Goal: Information Seeking & Learning: Learn about a topic

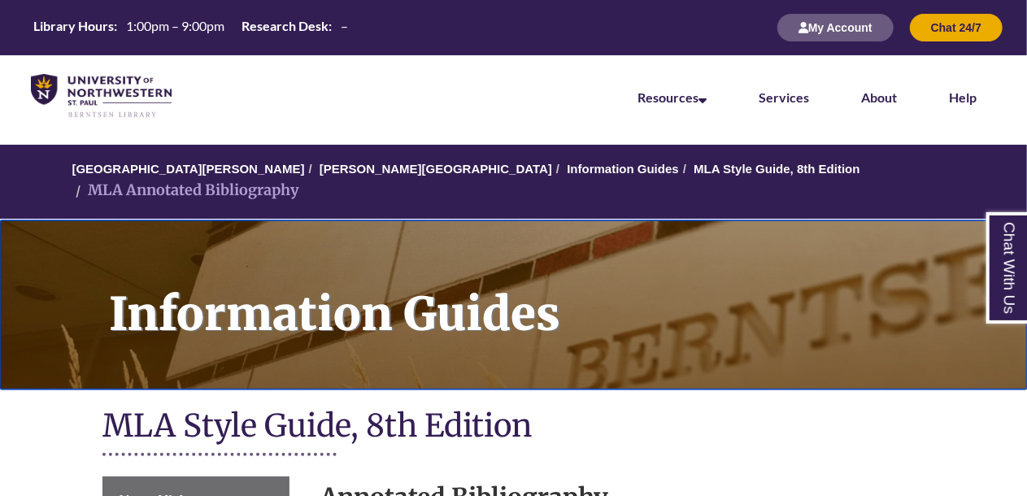
click at [143, 252] on h1 "Information Guides" at bounding box center [559, 294] width 936 height 148
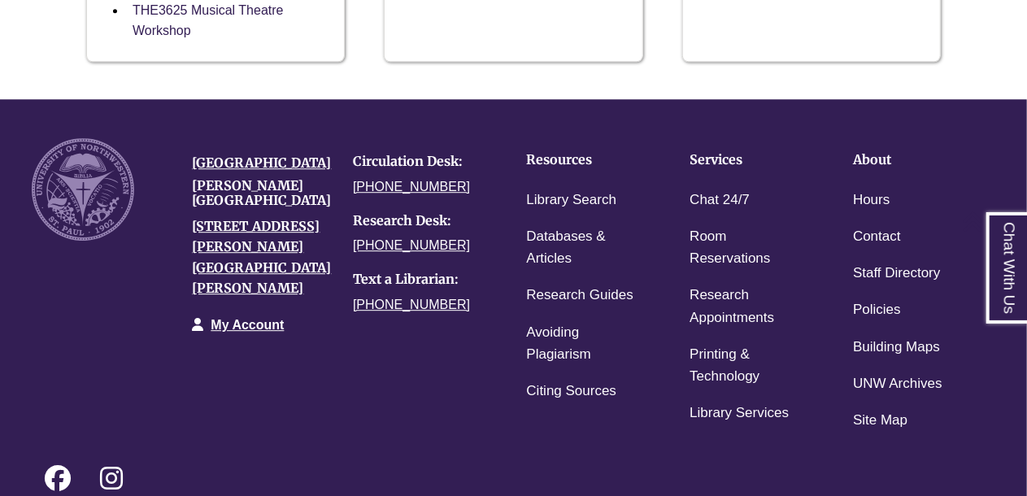
scroll to position [2179, 0]
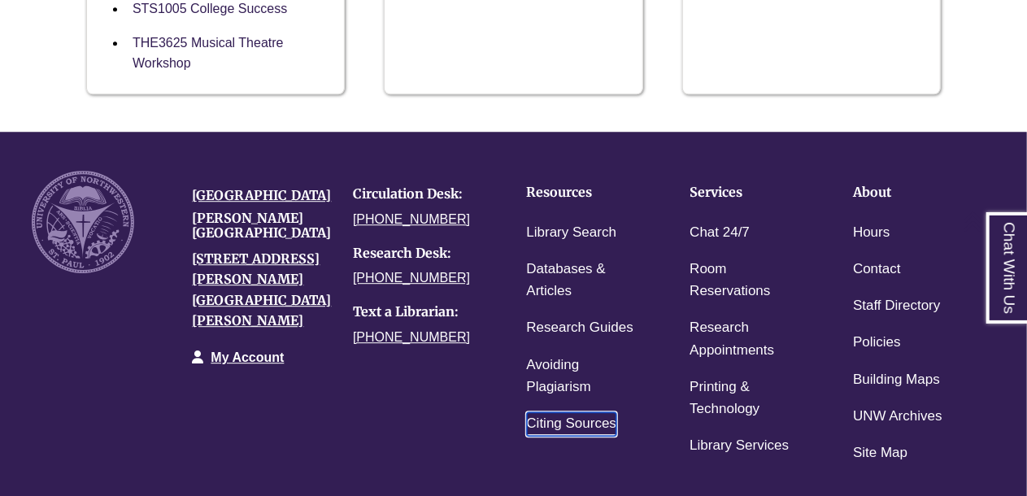
click at [554, 412] on link "Citing Sources" at bounding box center [572, 424] width 90 height 24
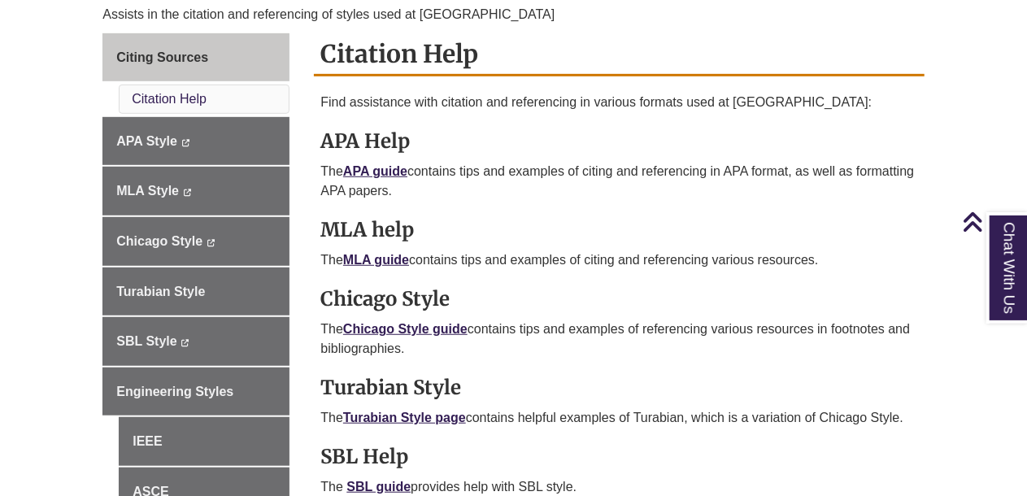
scroll to position [455, 0]
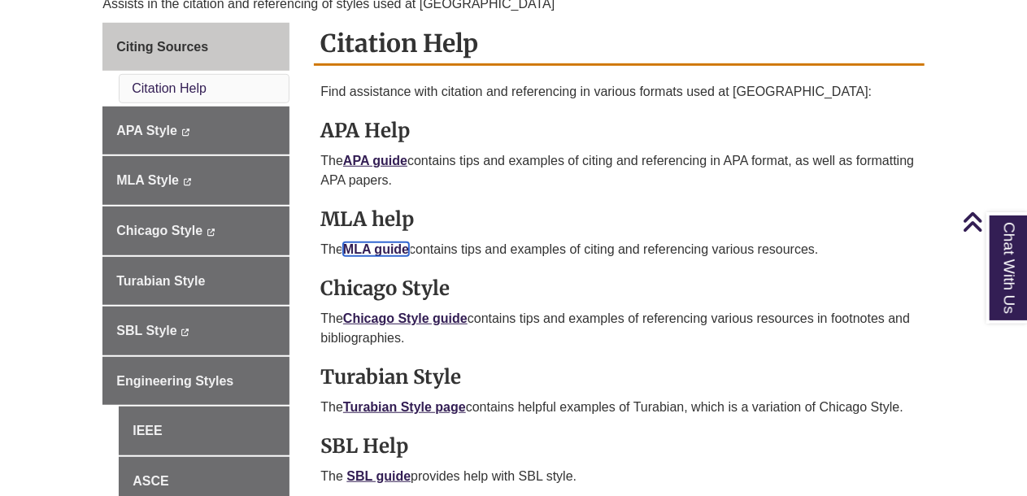
click at [390, 242] on link "MLA guide" at bounding box center [376, 249] width 66 height 14
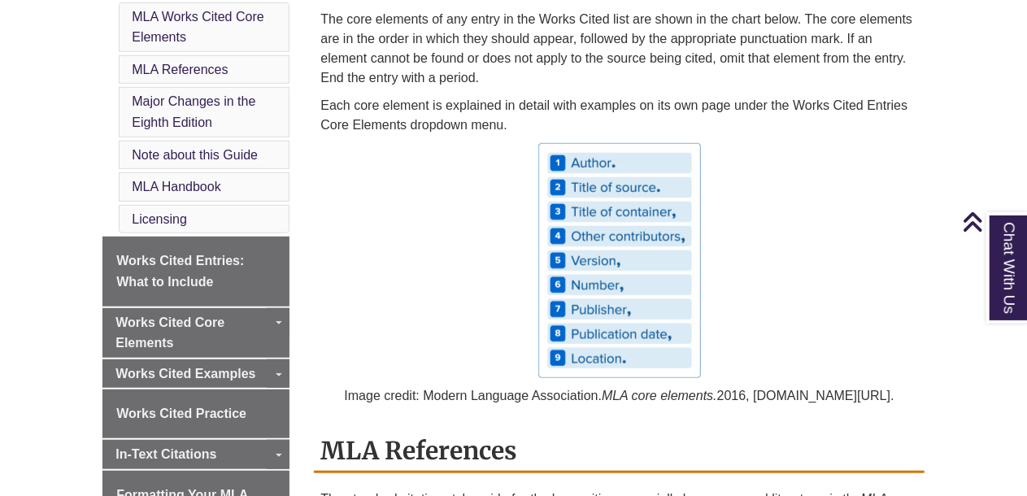
scroll to position [520, 0]
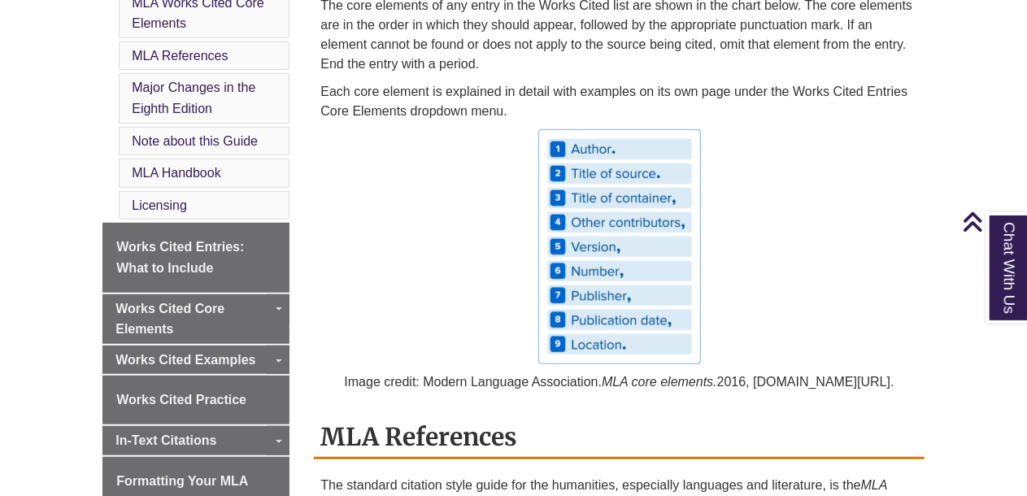
click at [487, 298] on p at bounding box center [618, 246] width 597 height 235
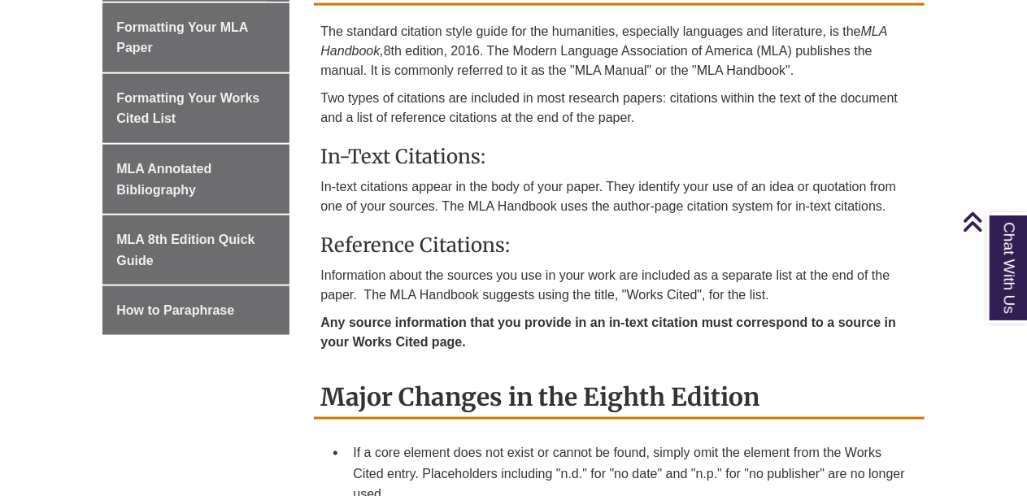
scroll to position [976, 0]
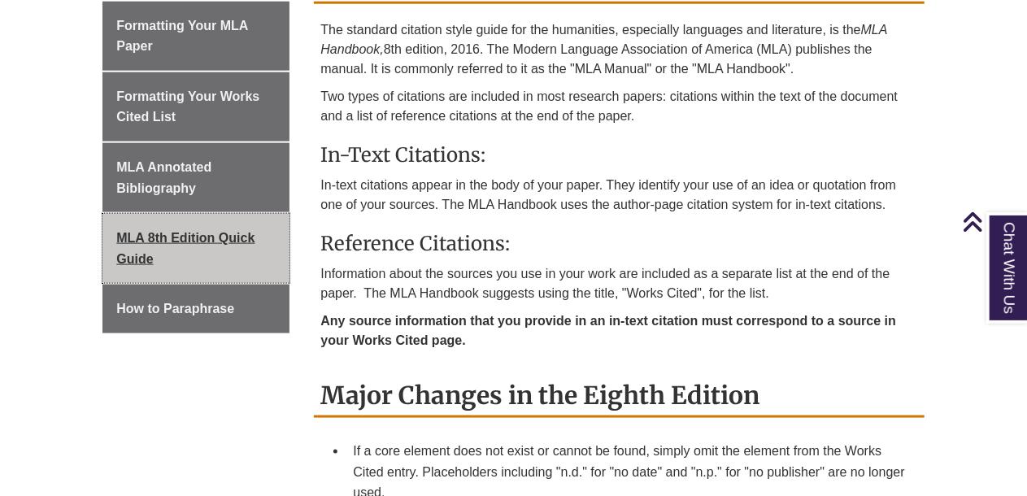
click at [205, 218] on link "MLA 8th Edition Quick Guide" at bounding box center [195, 248] width 187 height 69
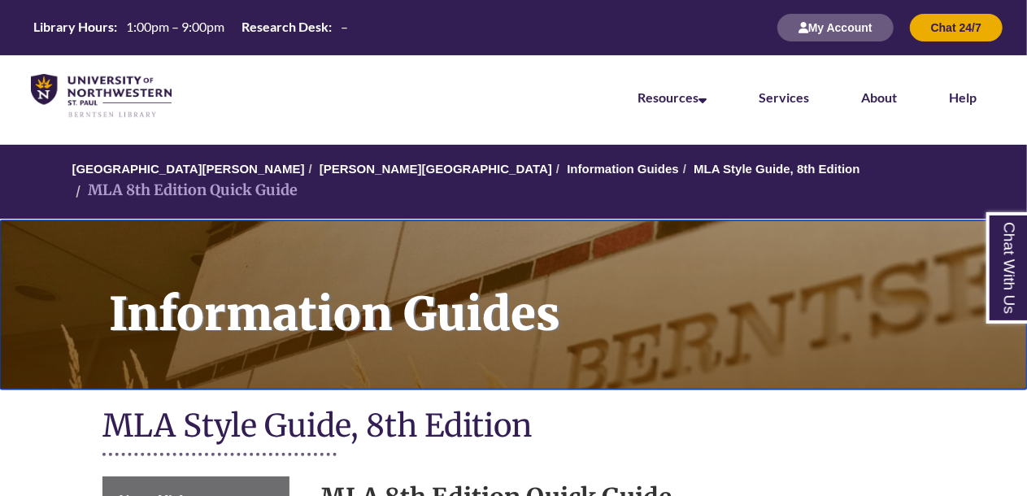
click at [283, 224] on h1 "Information Guides" at bounding box center [559, 294] width 936 height 148
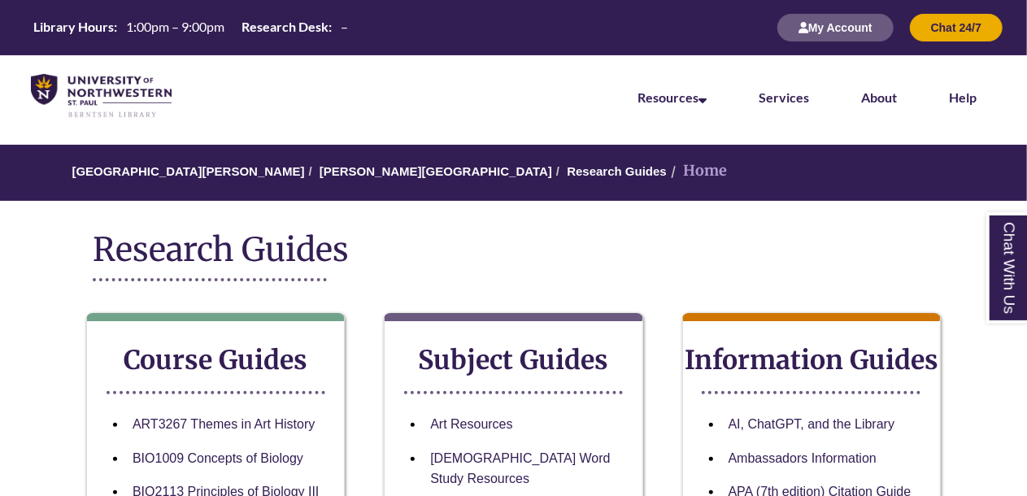
click at [426, 239] on h2 "Research Guides" at bounding box center [513, 249] width 841 height 41
click at [472, 268] on h2 "Research Guides" at bounding box center [513, 249] width 841 height 41
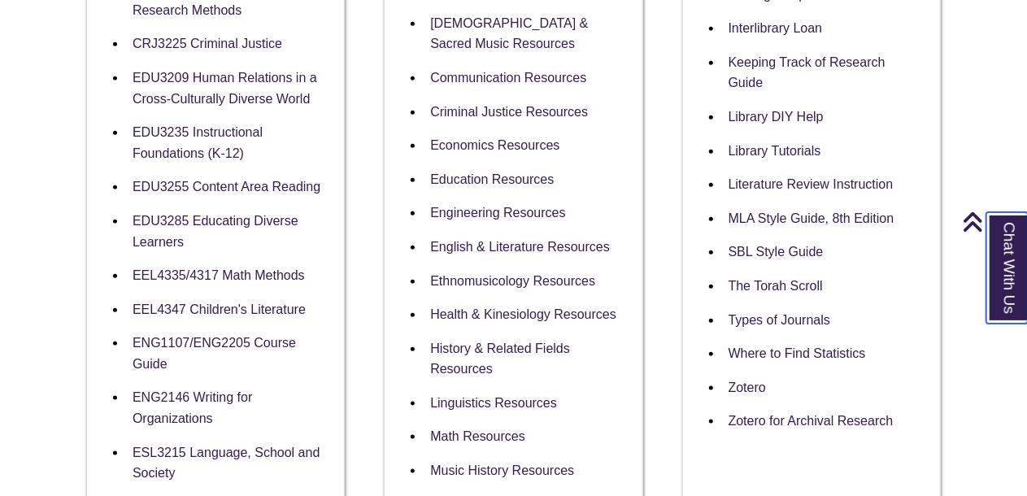
scroll to position [780, 0]
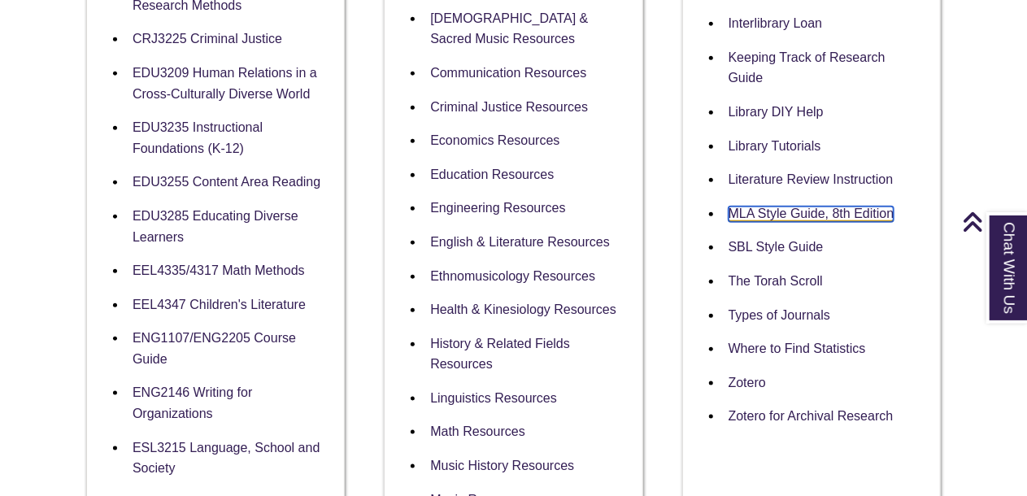
click at [834, 210] on link "MLA Style Guide, 8th Edition" at bounding box center [811, 213] width 166 height 15
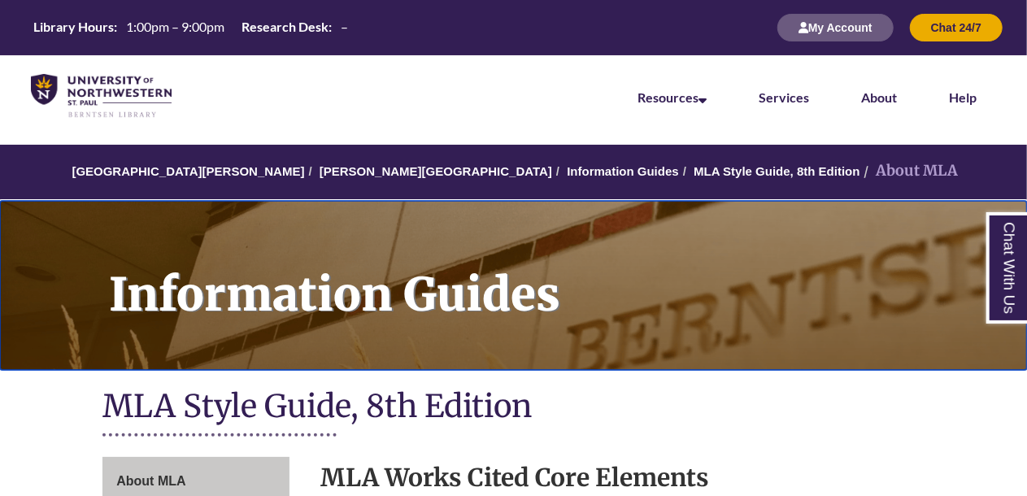
click at [697, 248] on h1 "Information Guides" at bounding box center [559, 275] width 936 height 148
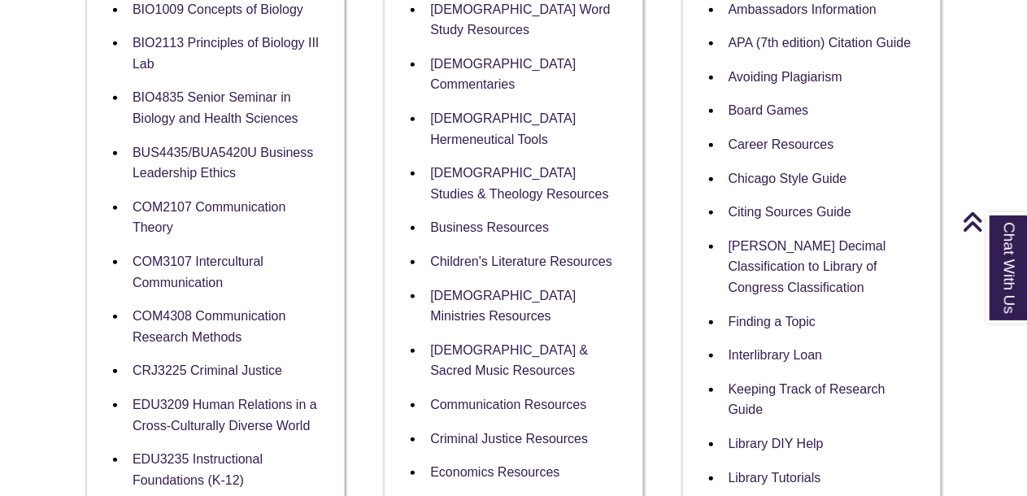
scroll to position [455, 0]
